Goal: Entertainment & Leisure: Consume media (video, audio)

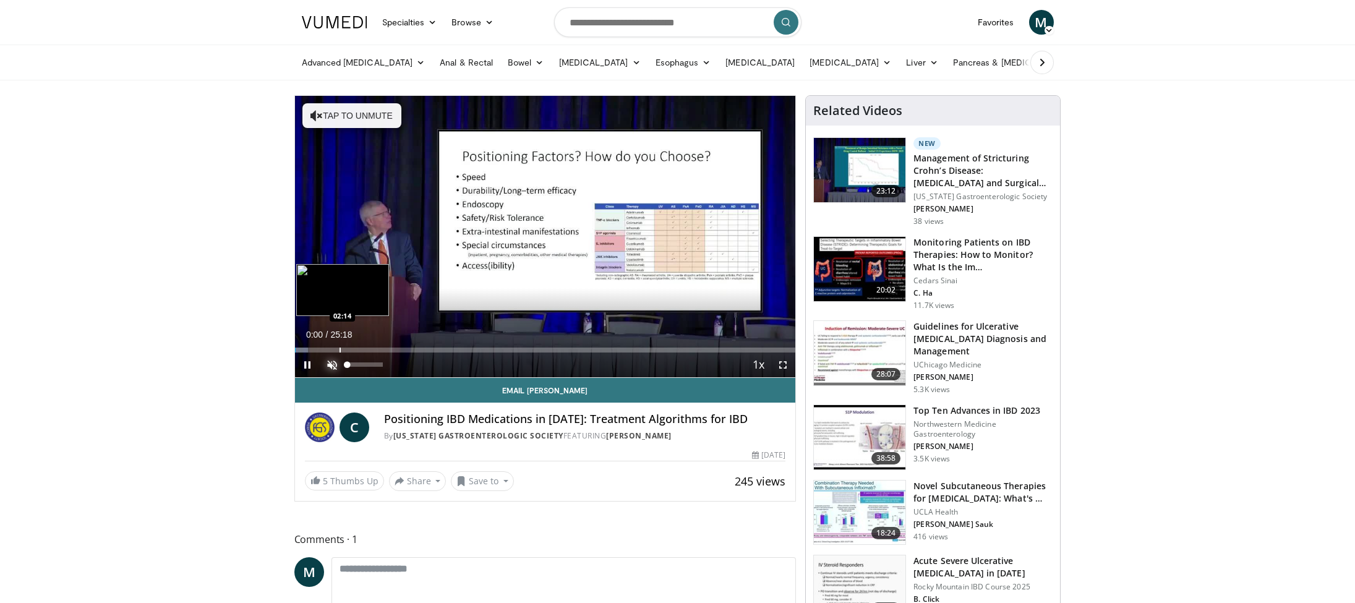
drag, startPoint x: 330, startPoint y: 361, endPoint x: 323, endPoint y: 349, distance: 13.0
click at [330, 361] on span "Video Player" at bounding box center [332, 364] width 25 height 25
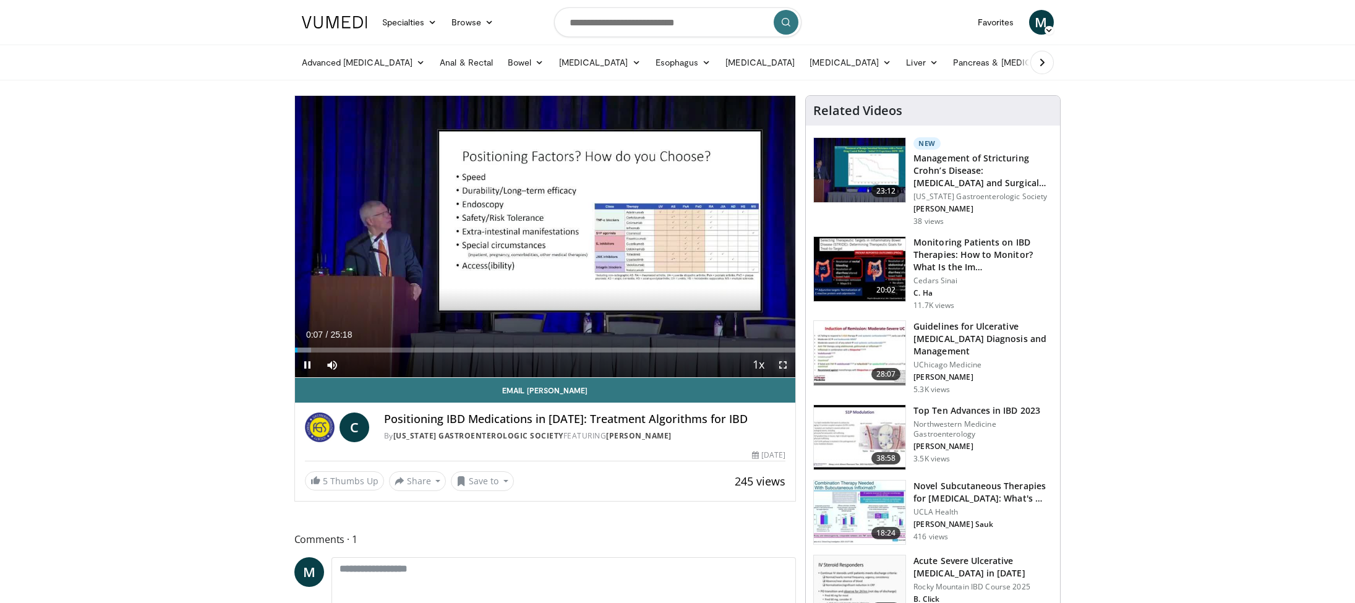
click at [787, 362] on span "Video Player" at bounding box center [783, 364] width 25 height 25
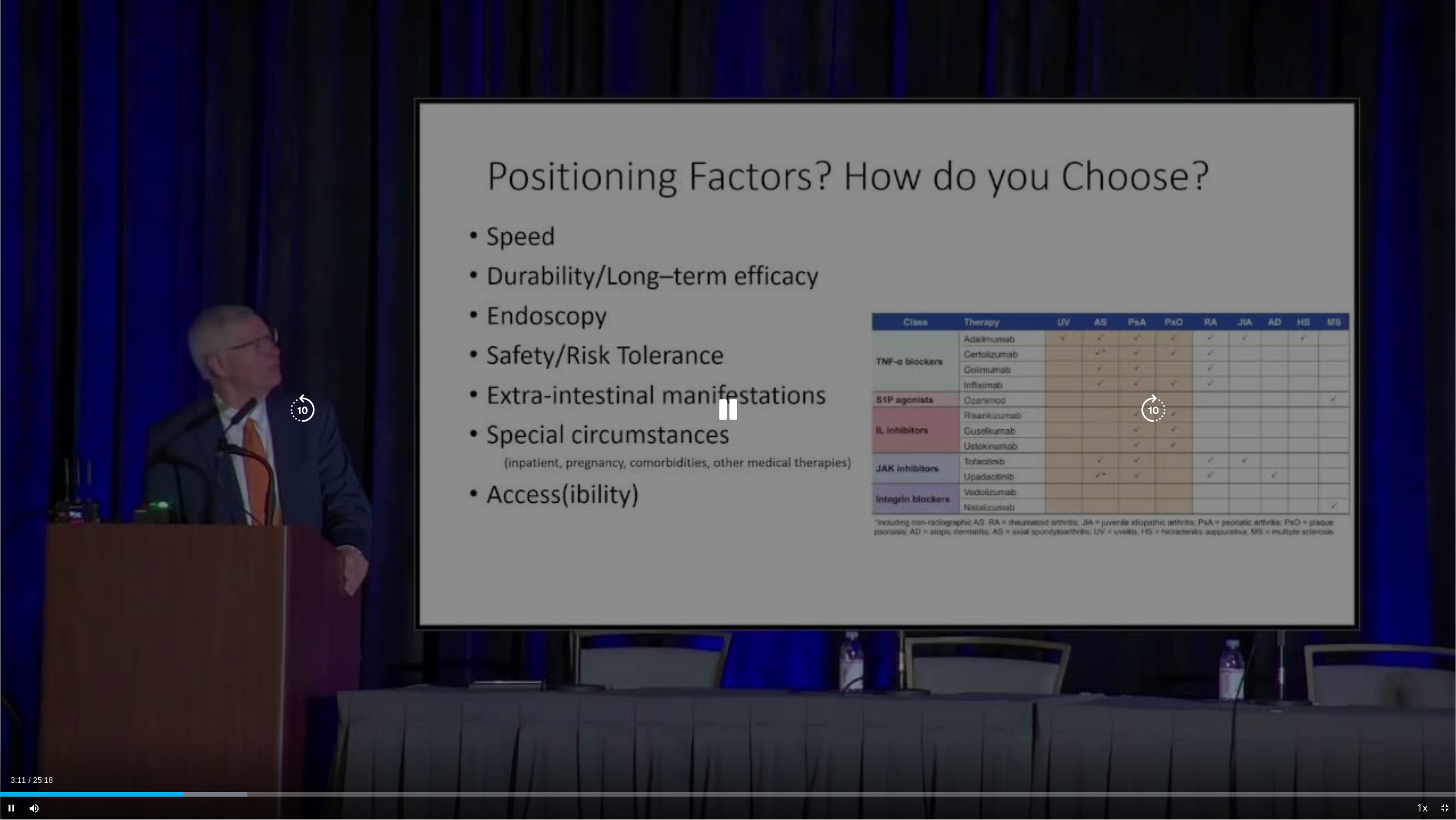
click at [728, 411] on icon "Video Player" at bounding box center [728, 410] width 32 height 32
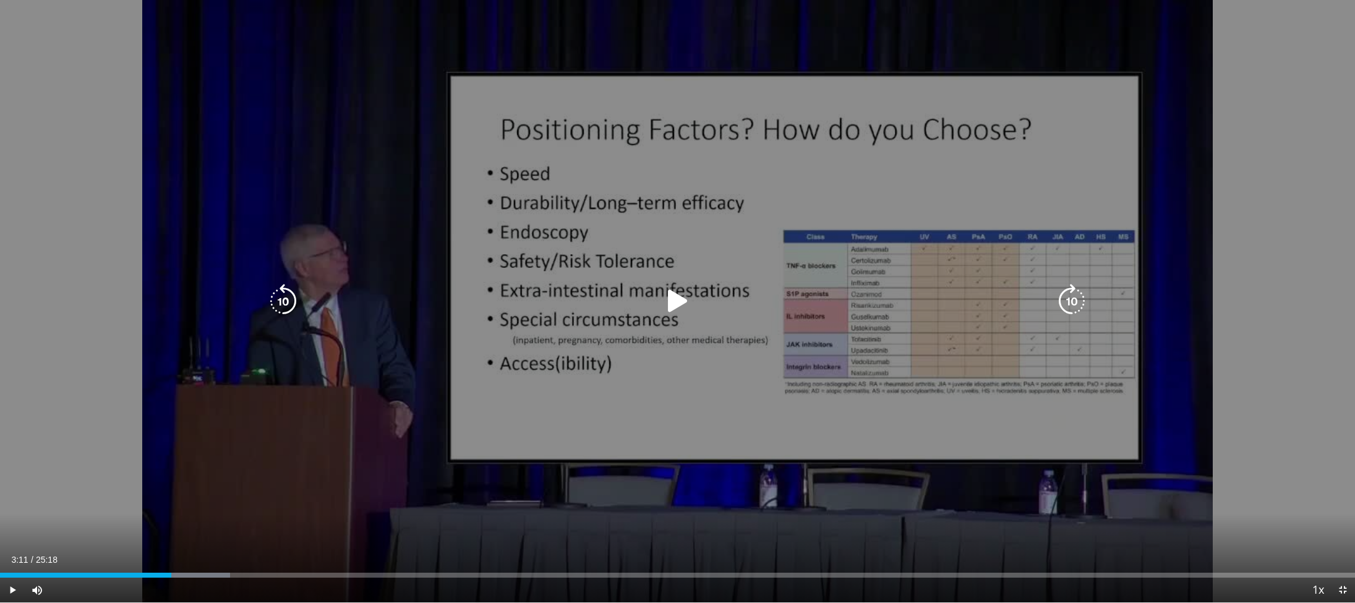
click at [673, 298] on icon "Video Player" at bounding box center [677, 301] width 35 height 35
click at [1074, 301] on icon "Video Player" at bounding box center [1071, 301] width 35 height 35
click at [1061, 297] on icon "Video Player" at bounding box center [1071, 301] width 35 height 35
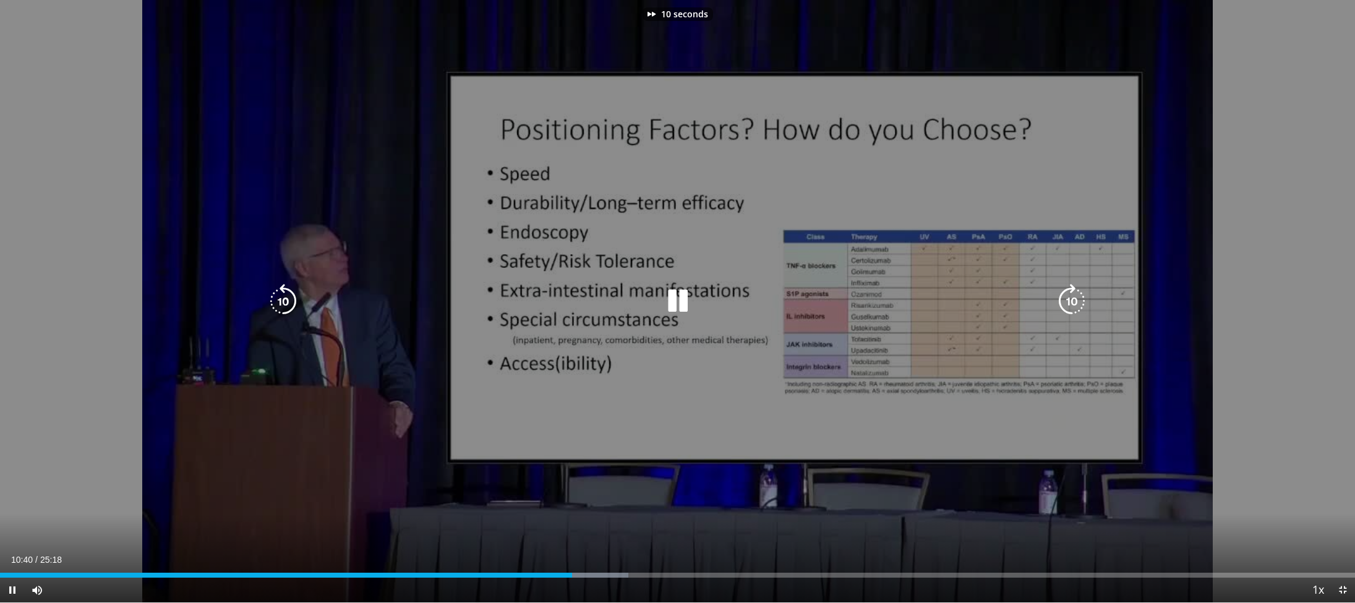
click at [1064, 297] on icon "Video Player" at bounding box center [1071, 301] width 35 height 35
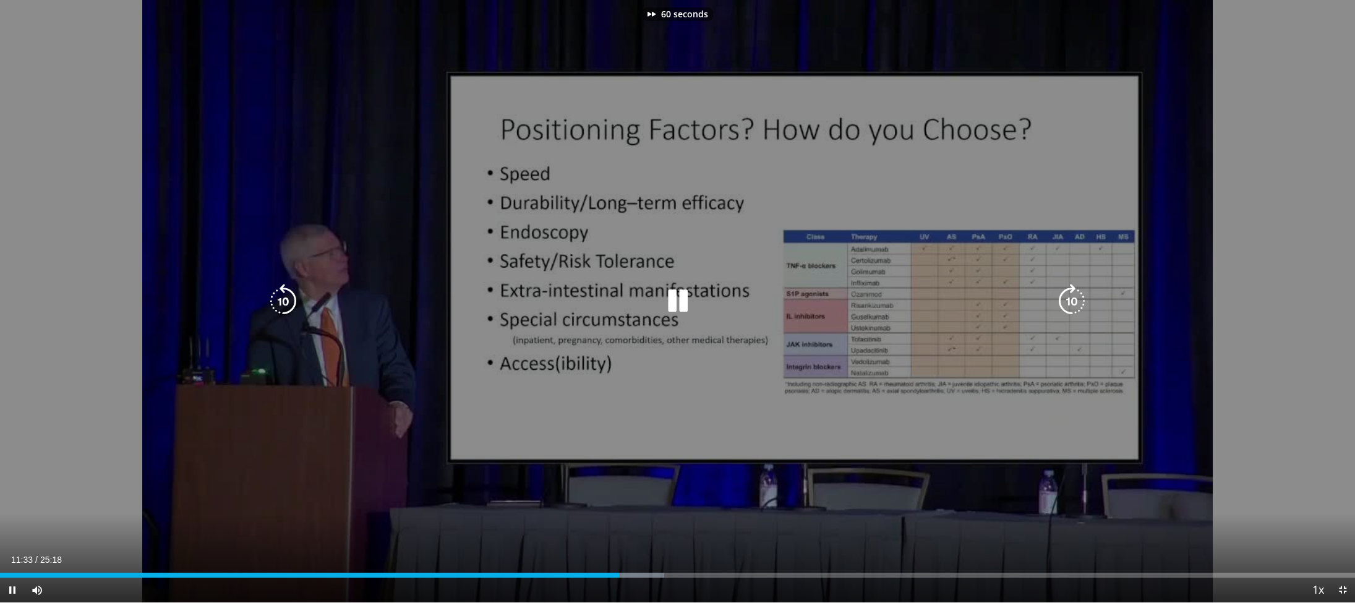
click at [1064, 297] on icon "Video Player" at bounding box center [1071, 301] width 35 height 35
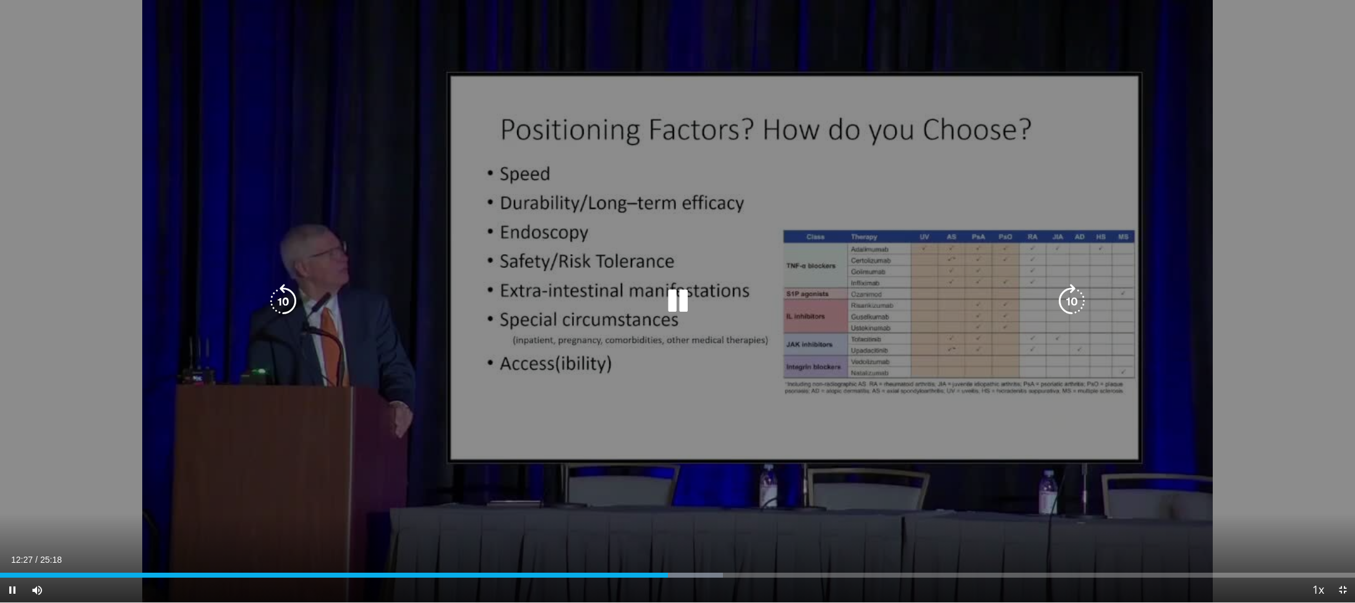
click at [1064, 297] on icon "Video Player" at bounding box center [1071, 301] width 35 height 35
click at [281, 303] on icon "Video Player" at bounding box center [283, 301] width 35 height 35
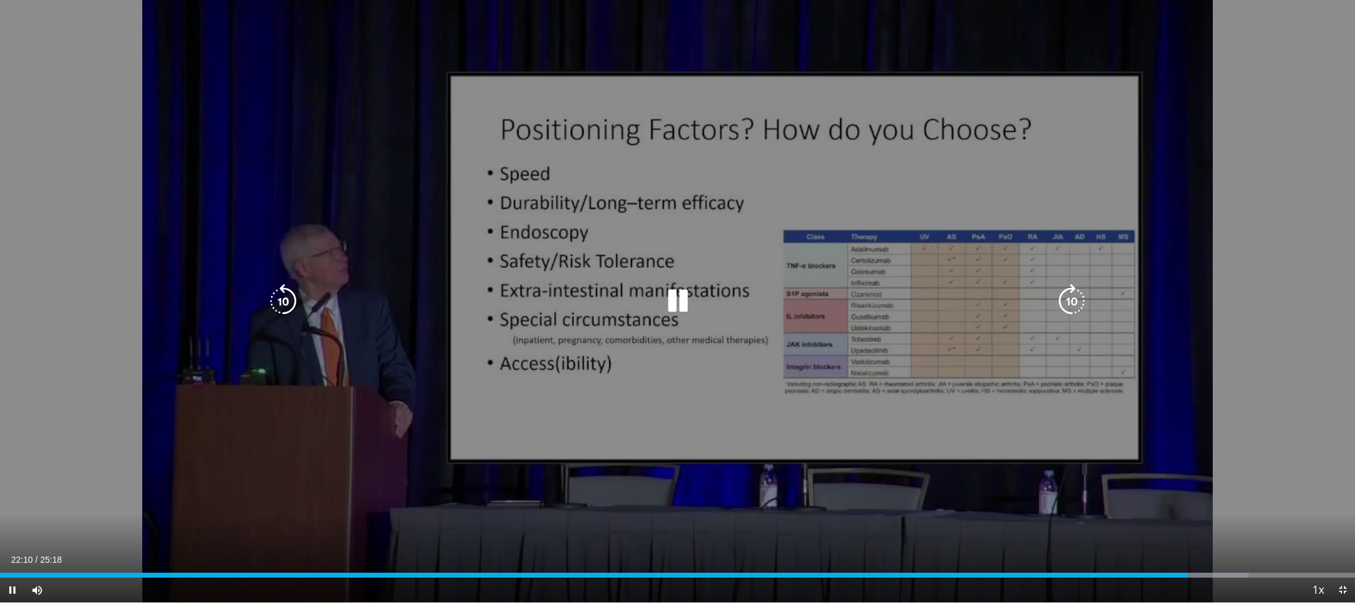
click at [285, 305] on icon "Video Player" at bounding box center [283, 301] width 35 height 35
click at [281, 301] on icon "Video Player" at bounding box center [283, 301] width 35 height 35
click at [672, 300] on icon "Video Player" at bounding box center [677, 301] width 35 height 35
click at [286, 304] on icon "Video Player" at bounding box center [283, 301] width 35 height 35
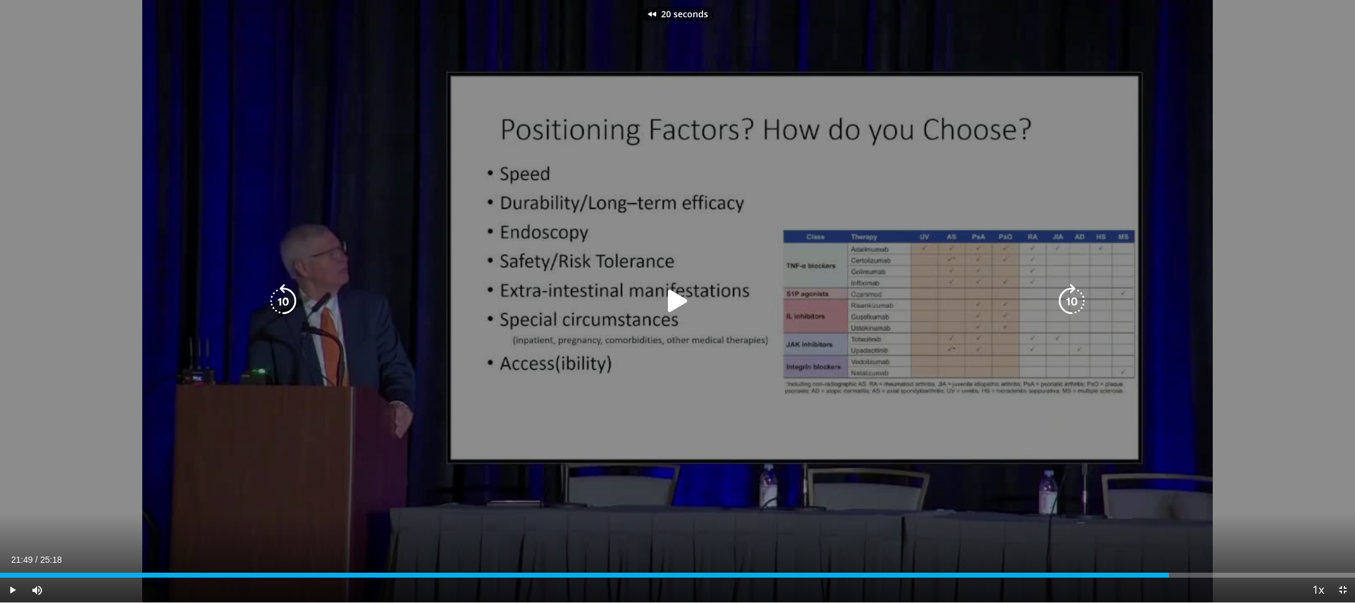
click at [286, 304] on icon "Video Player" at bounding box center [283, 301] width 35 height 35
click at [677, 301] on icon "Video Player" at bounding box center [677, 301] width 35 height 35
click at [677, 305] on icon "Video Player" at bounding box center [677, 301] width 35 height 35
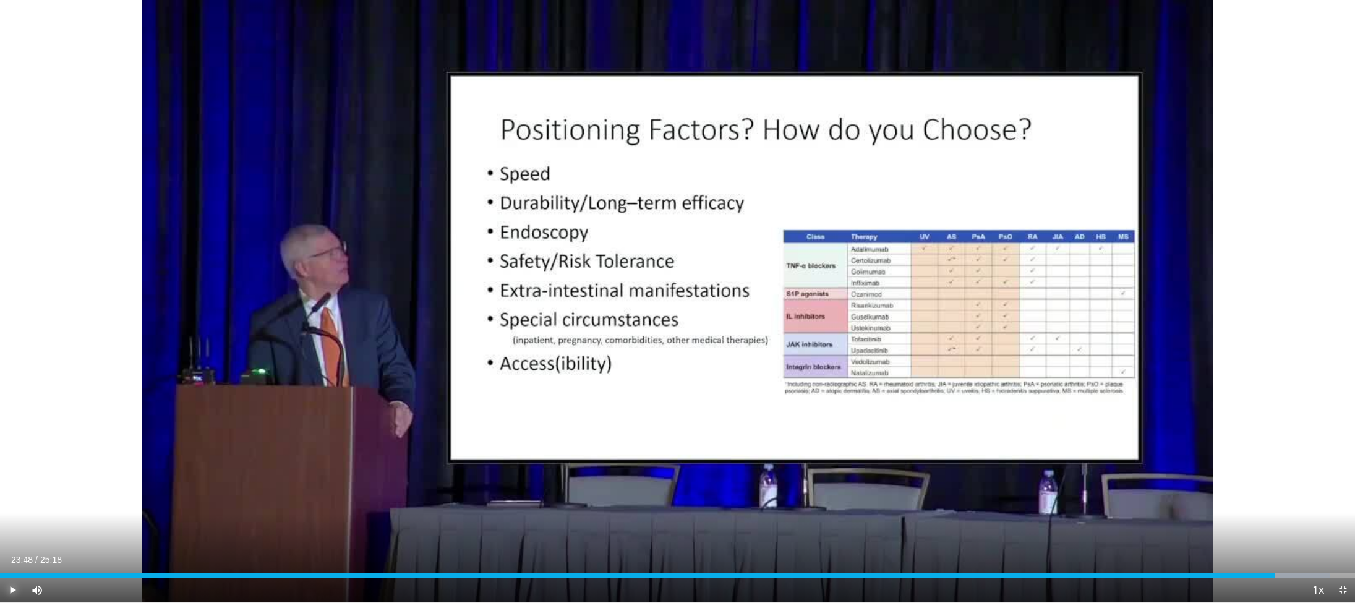
click at [13, 589] on span "Video Player" at bounding box center [12, 590] width 25 height 25
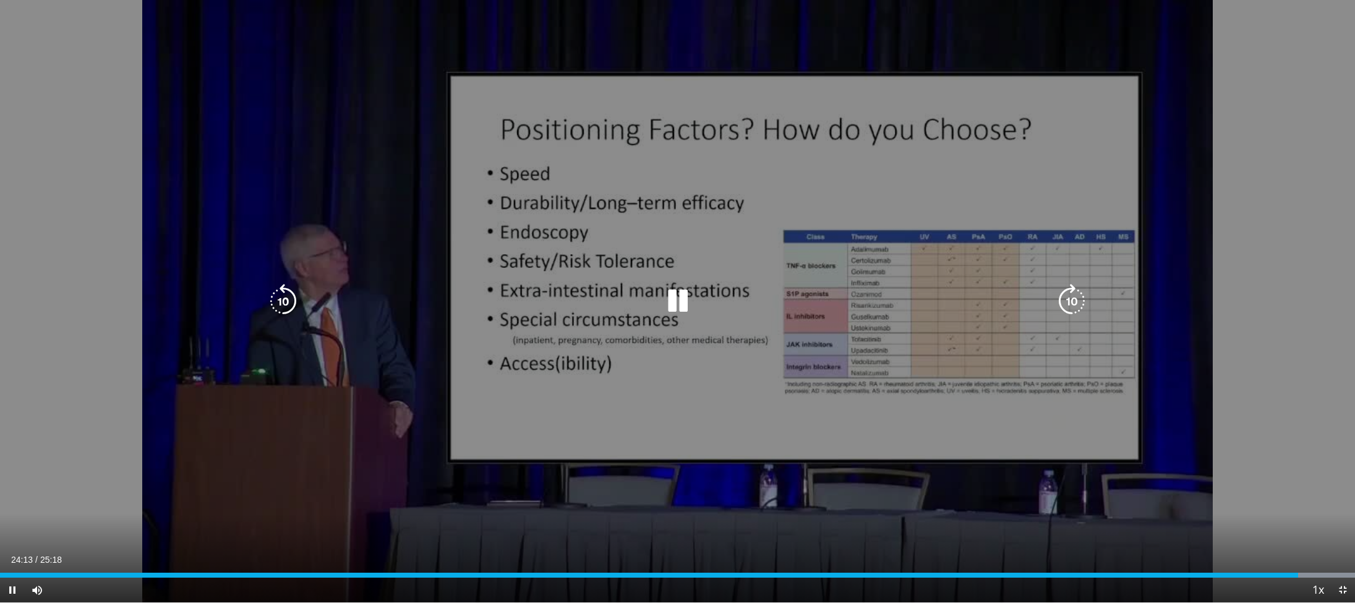
click at [1074, 301] on icon "Video Player" at bounding box center [1071, 301] width 35 height 35
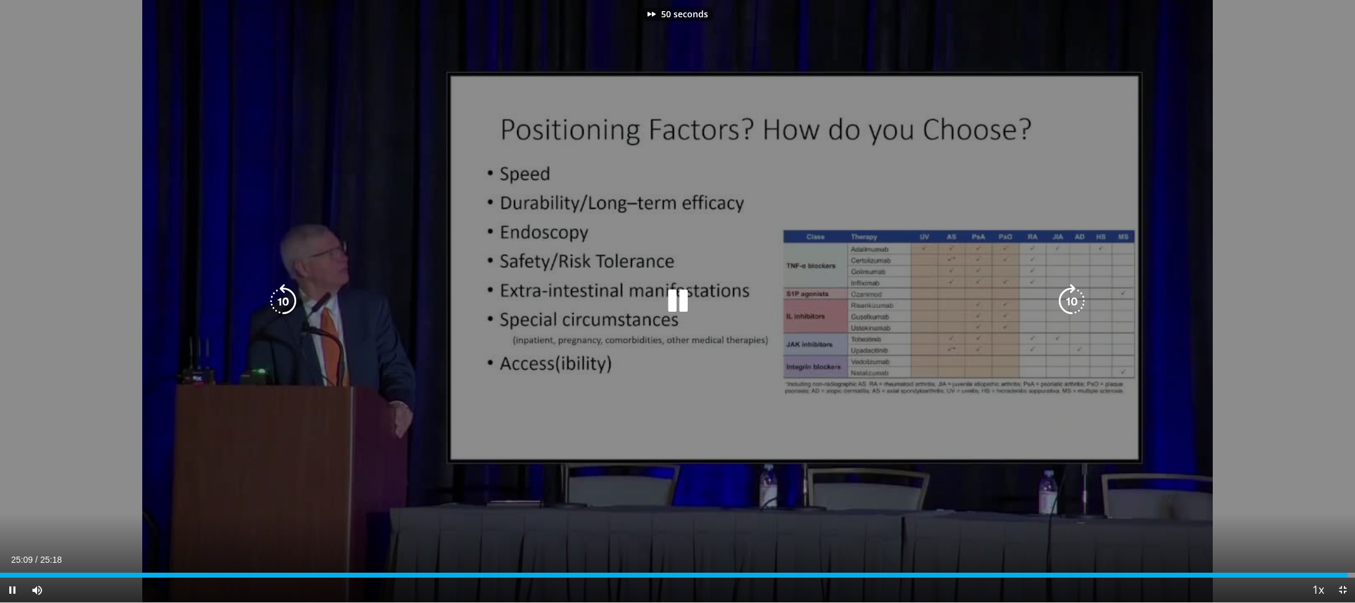
click at [1074, 301] on icon "Video Player" at bounding box center [1071, 301] width 35 height 35
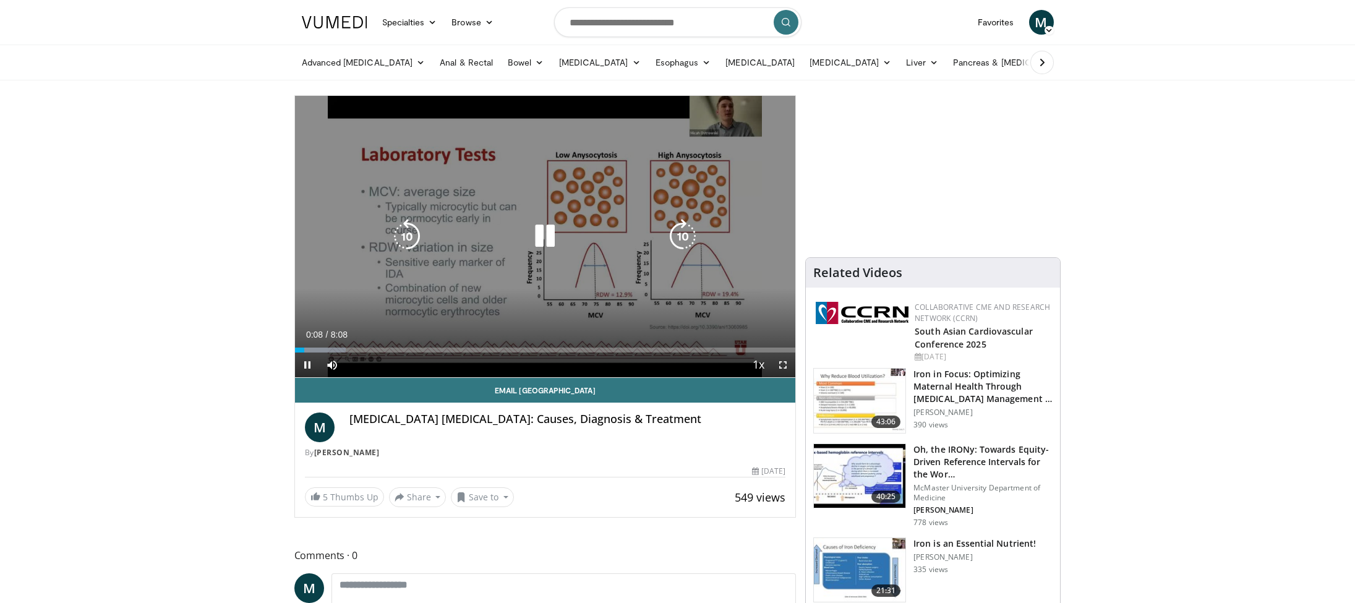
click at [543, 237] on icon "Video Player" at bounding box center [545, 236] width 35 height 35
